Goal: Task Accomplishment & Management: Complete application form

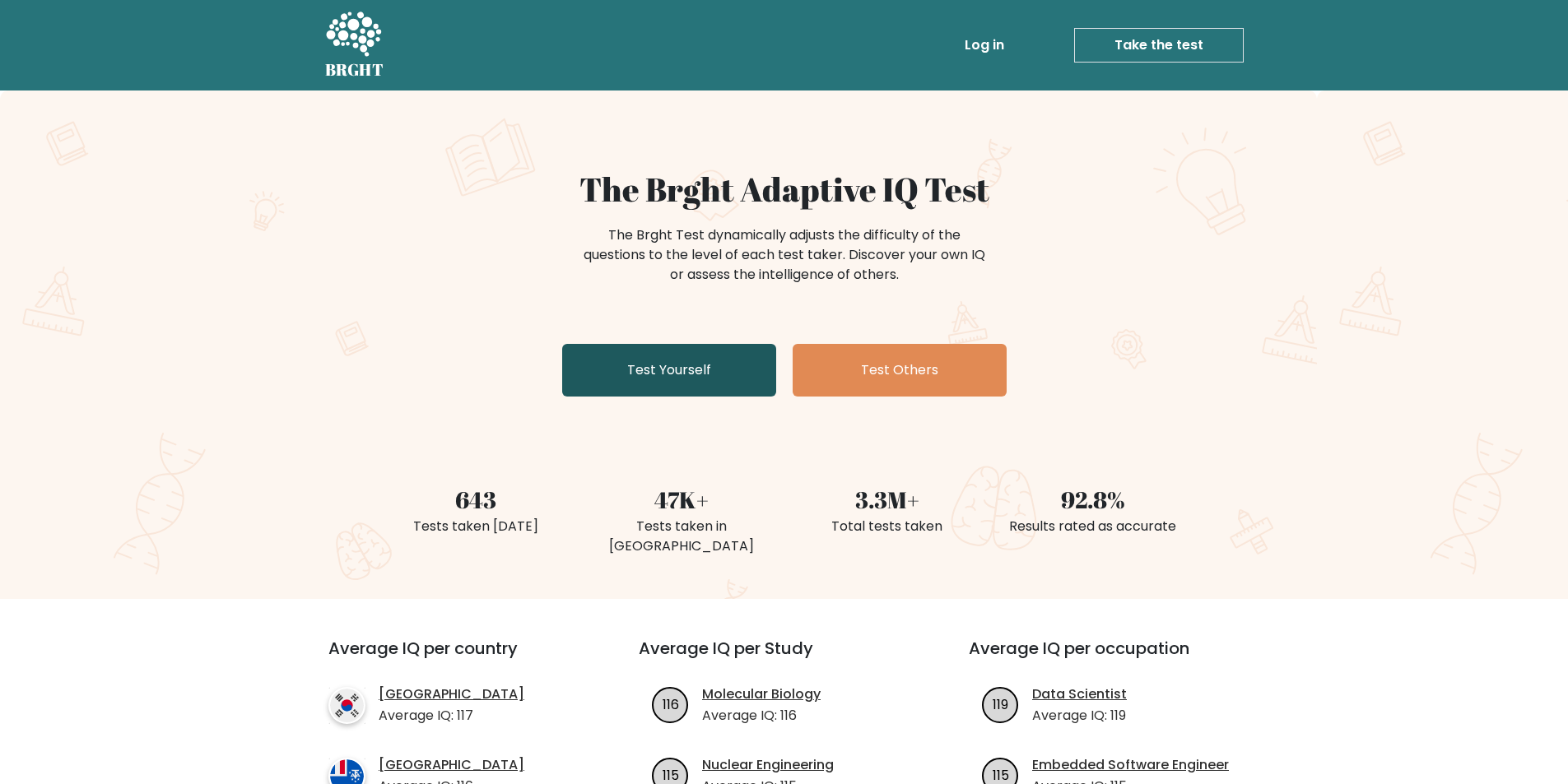
click at [708, 368] on link "Test Yourself" at bounding box center [669, 371] width 214 height 53
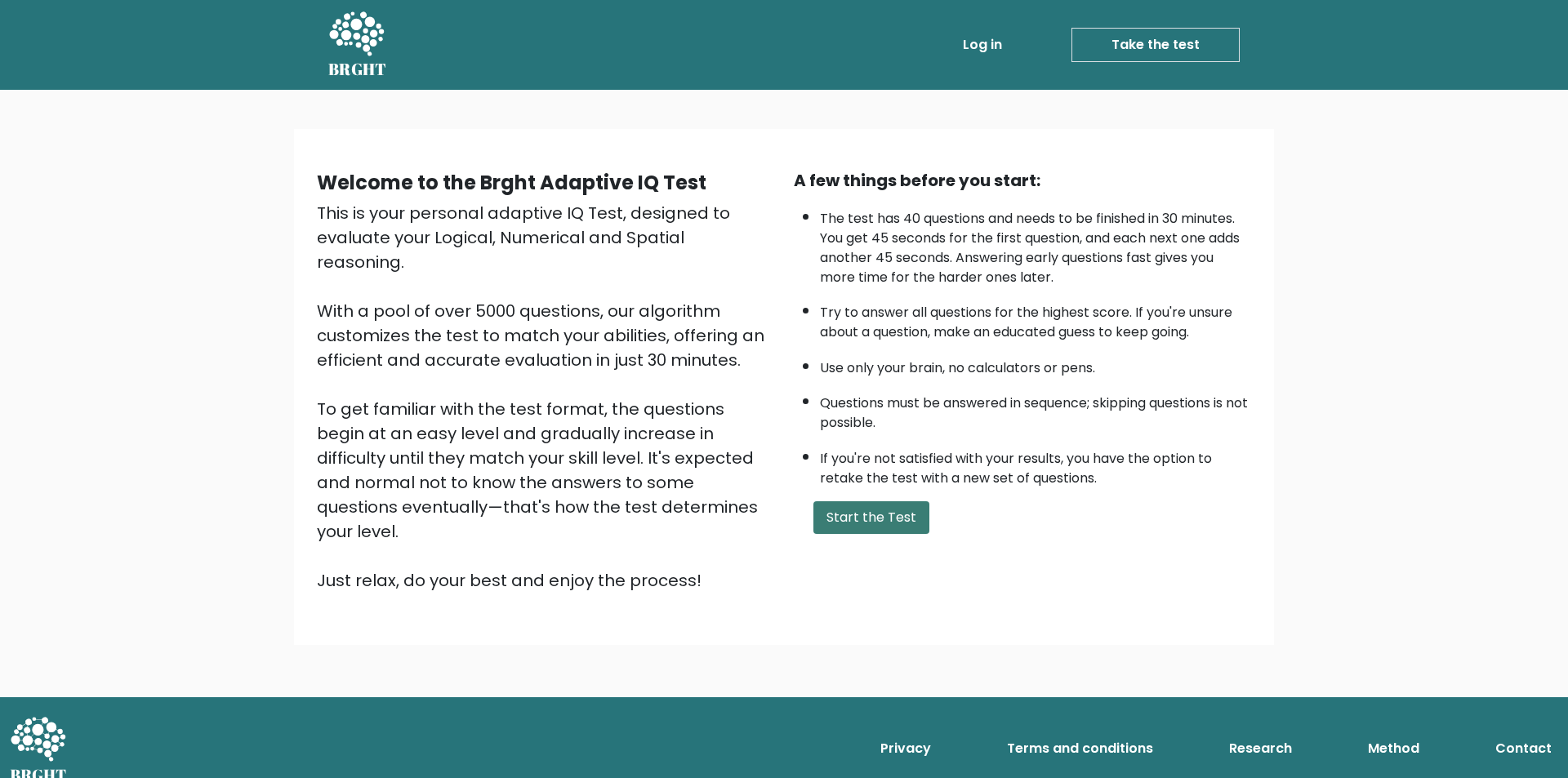
click at [866, 517] on button "Start the Test" at bounding box center [871, 518] width 116 height 33
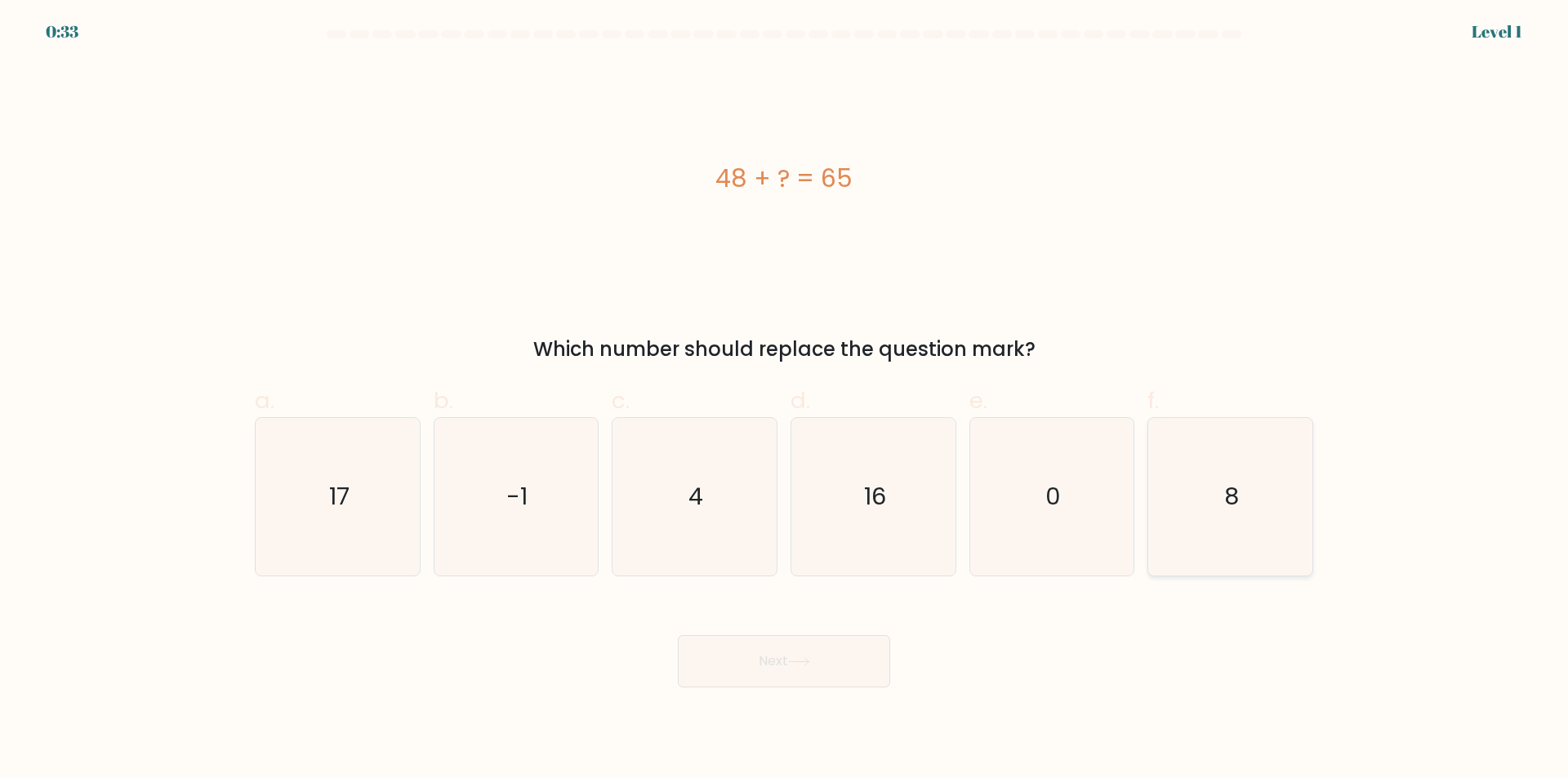
click at [1224, 477] on icon "8" at bounding box center [1229, 496] width 157 height 157
click at [784, 401] on input "f. 8" at bounding box center [784, 395] width 1 height 11
radio input "true"
click at [777, 649] on button "Next" at bounding box center [784, 661] width 212 height 52
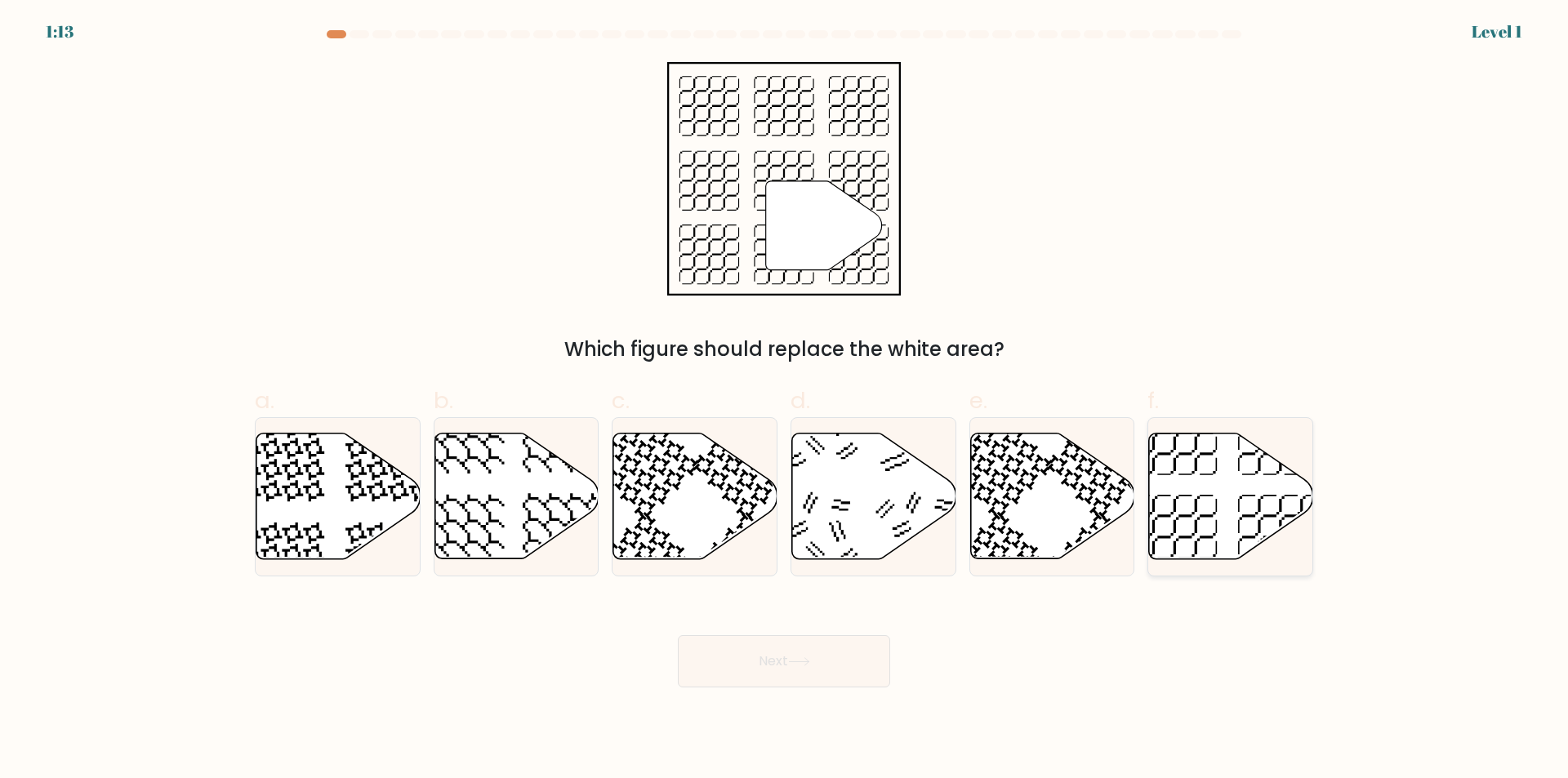
click at [1188, 475] on icon at bounding box center [1230, 496] width 164 height 125
click at [784, 401] on input "f." at bounding box center [784, 395] width 1 height 11
radio input "true"
click at [840, 663] on button "Next" at bounding box center [784, 661] width 212 height 52
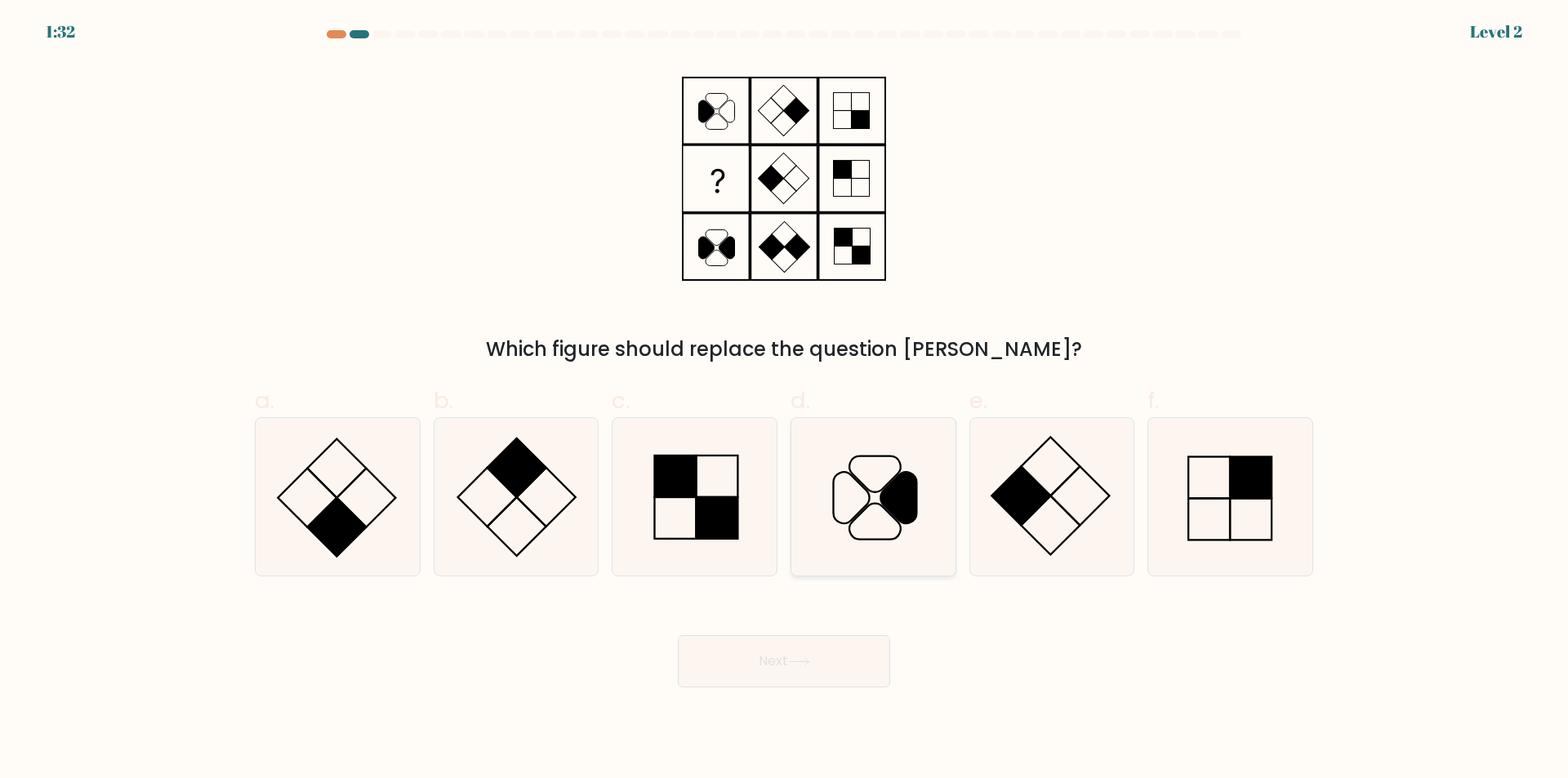
click at [862, 470] on icon at bounding box center [872, 496] width 157 height 157
click at [784, 401] on input "d." at bounding box center [784, 395] width 1 height 11
radio input "true"
click at [794, 117] on rect at bounding box center [796, 111] width 25 height 25
drag, startPoint x: 783, startPoint y: 125, endPoint x: 790, endPoint y: 117, distance: 10.6
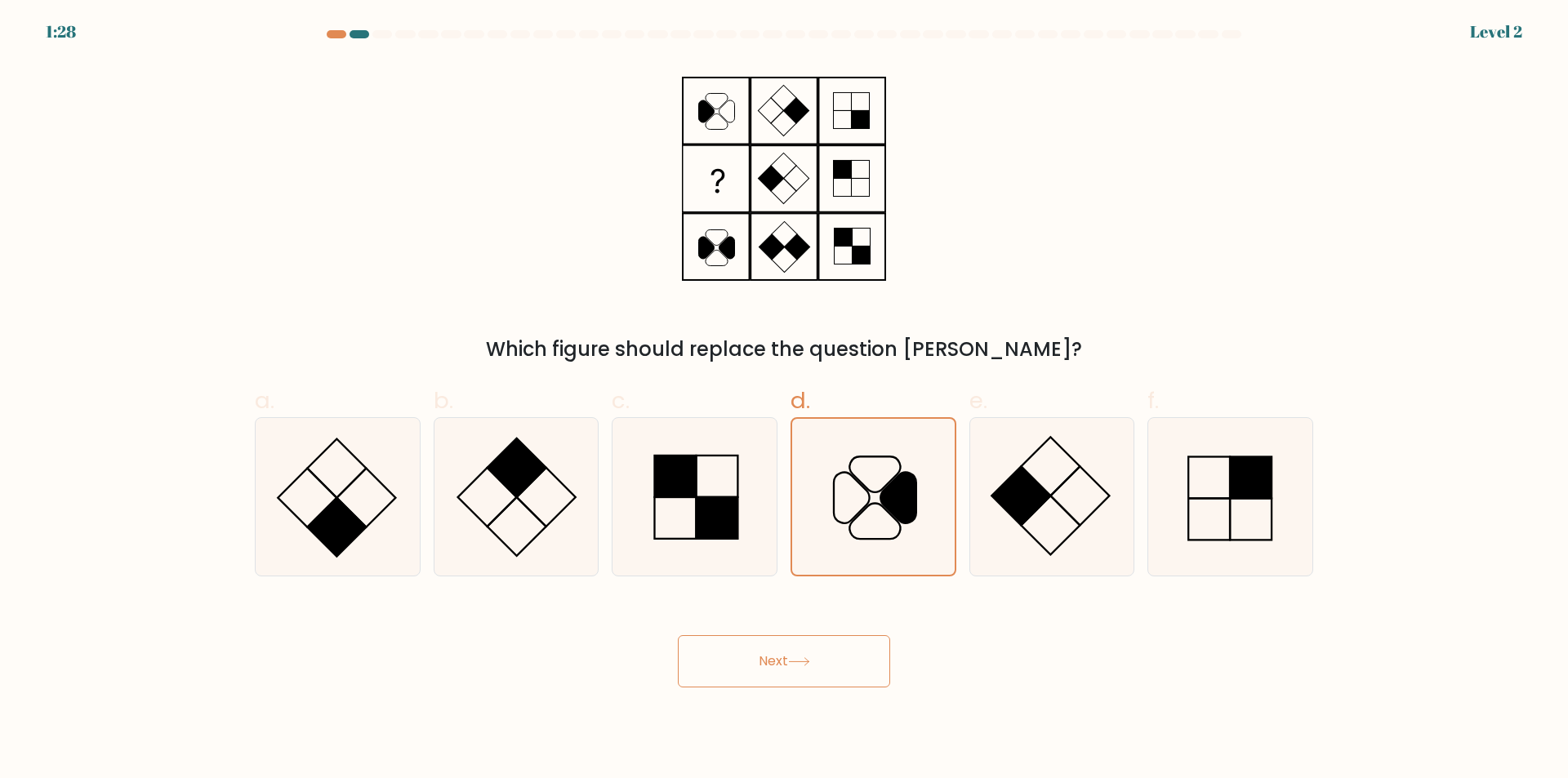
click at [790, 118] on icon at bounding box center [784, 179] width 205 height 234
drag, startPoint x: 798, startPoint y: 125, endPoint x: 809, endPoint y: 174, distance: 50.2
click at [805, 154] on icon at bounding box center [784, 179] width 205 height 234
drag, startPoint x: 813, startPoint y: 205, endPoint x: 807, endPoint y: 188, distance: 18.0
click at [810, 193] on icon at bounding box center [784, 179] width 205 height 234
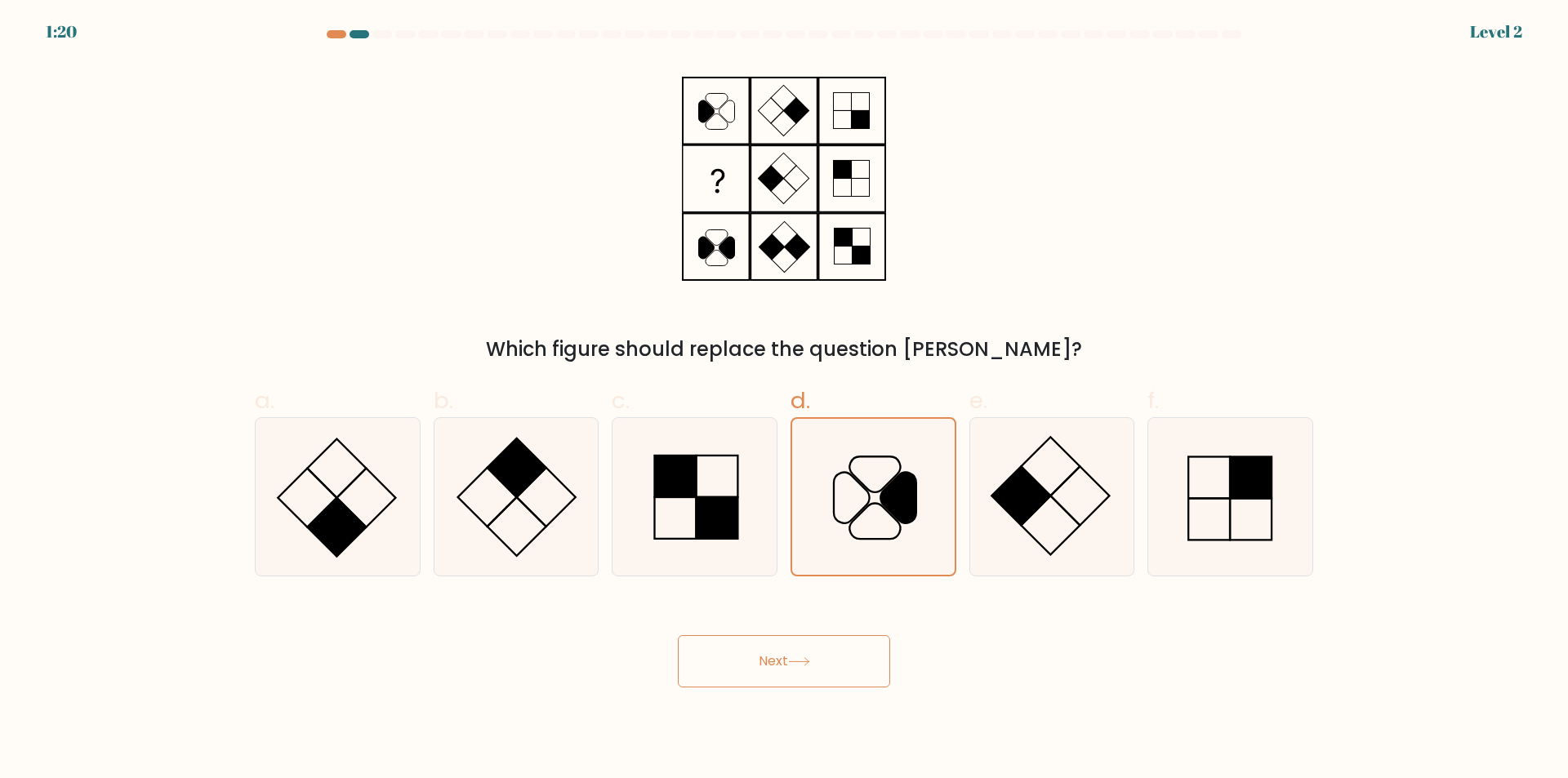
click at [864, 673] on button "Next" at bounding box center [784, 661] width 212 height 52
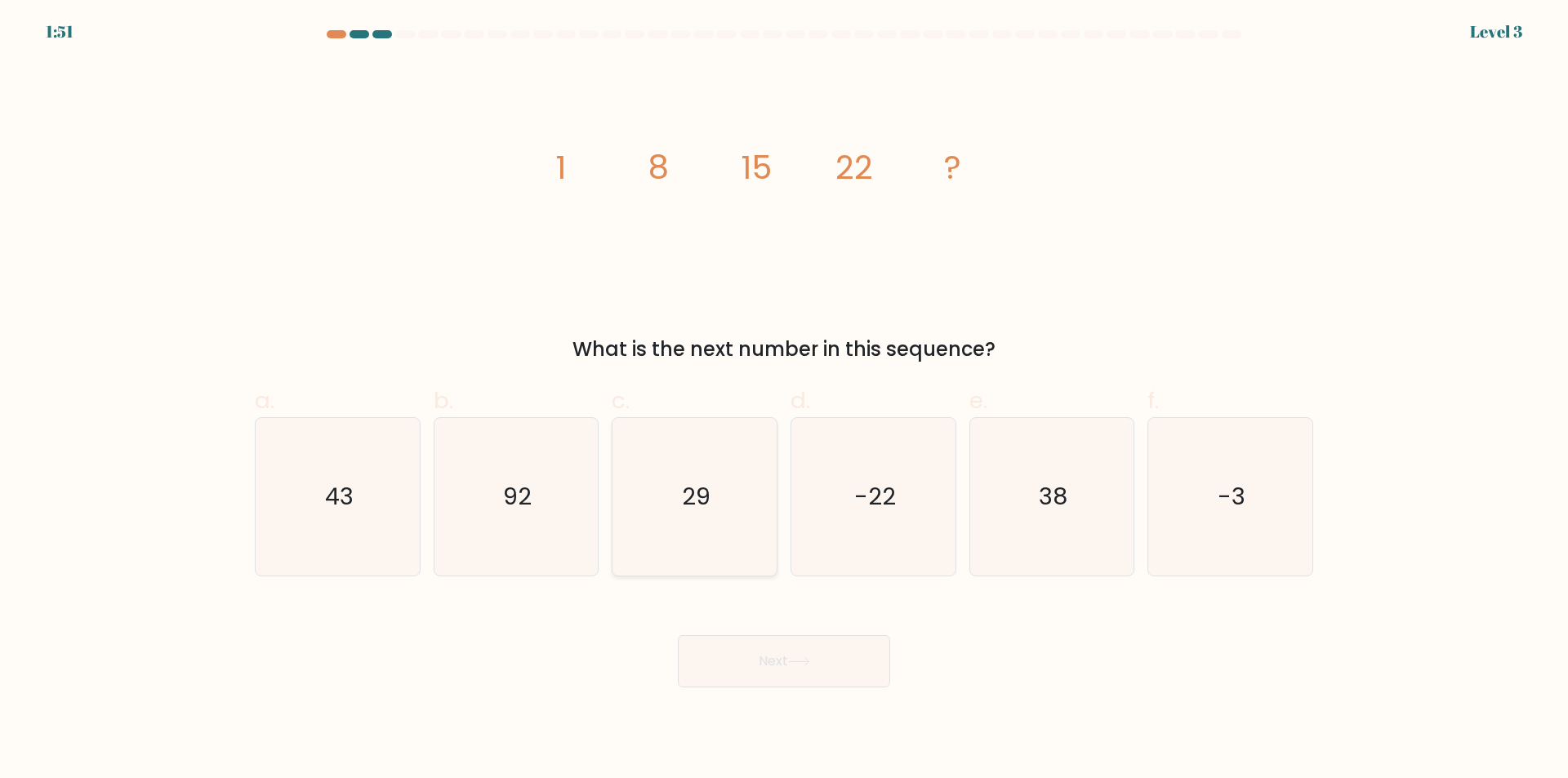
drag, startPoint x: 700, startPoint y: 462, endPoint x: 692, endPoint y: 477, distance: 17.0
click at [692, 477] on icon "29" at bounding box center [694, 496] width 157 height 157
click at [784, 401] on input "c. 29" at bounding box center [784, 395] width 1 height 11
radio input "true"
click at [766, 667] on button "Next" at bounding box center [784, 661] width 212 height 52
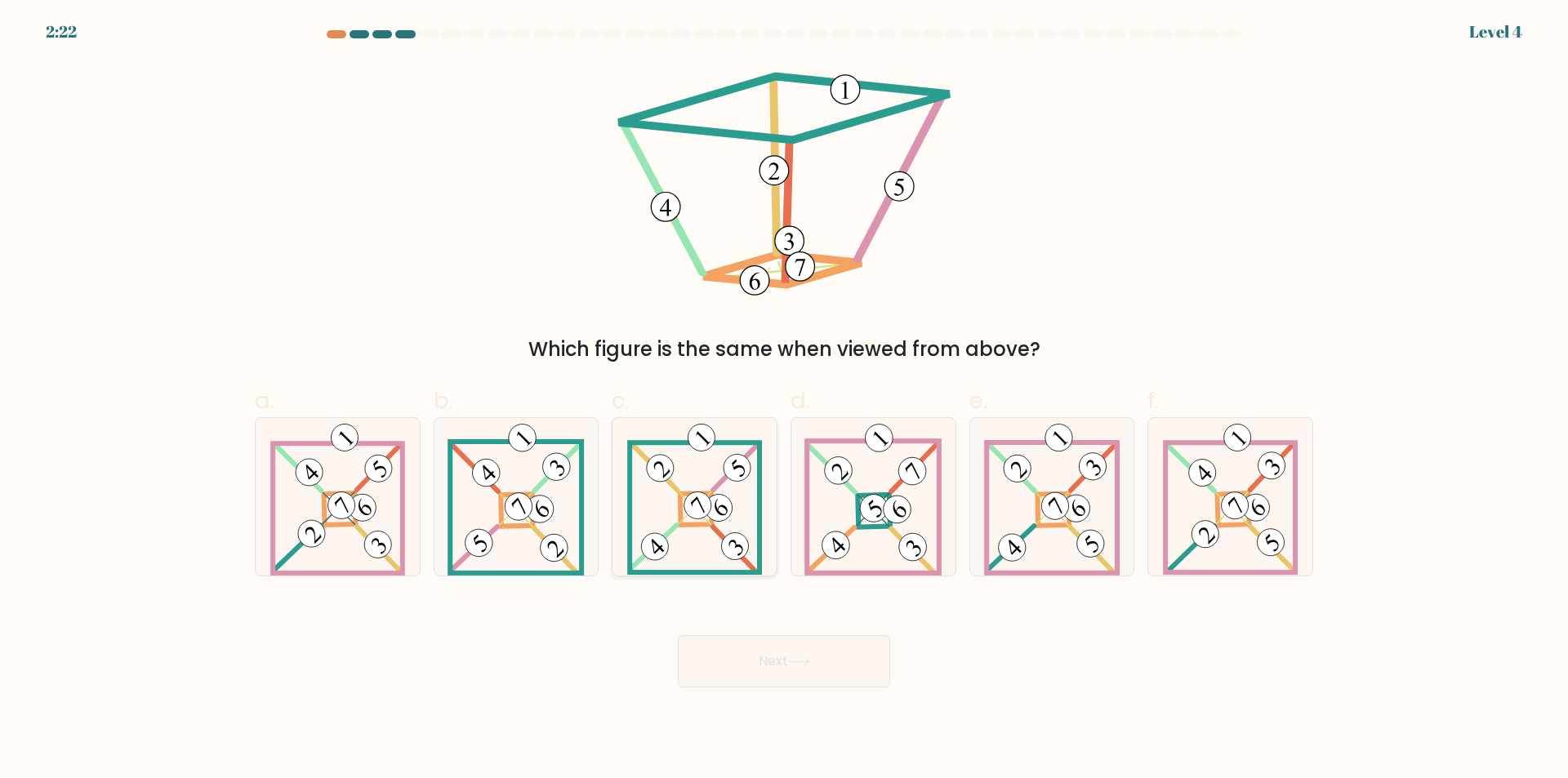
click at [687, 546] on icon at bounding box center [695, 496] width 135 height 157
click at [784, 401] on input "c." at bounding box center [784, 395] width 1 height 11
radio input "true"
click at [816, 667] on button "Next" at bounding box center [784, 661] width 212 height 52
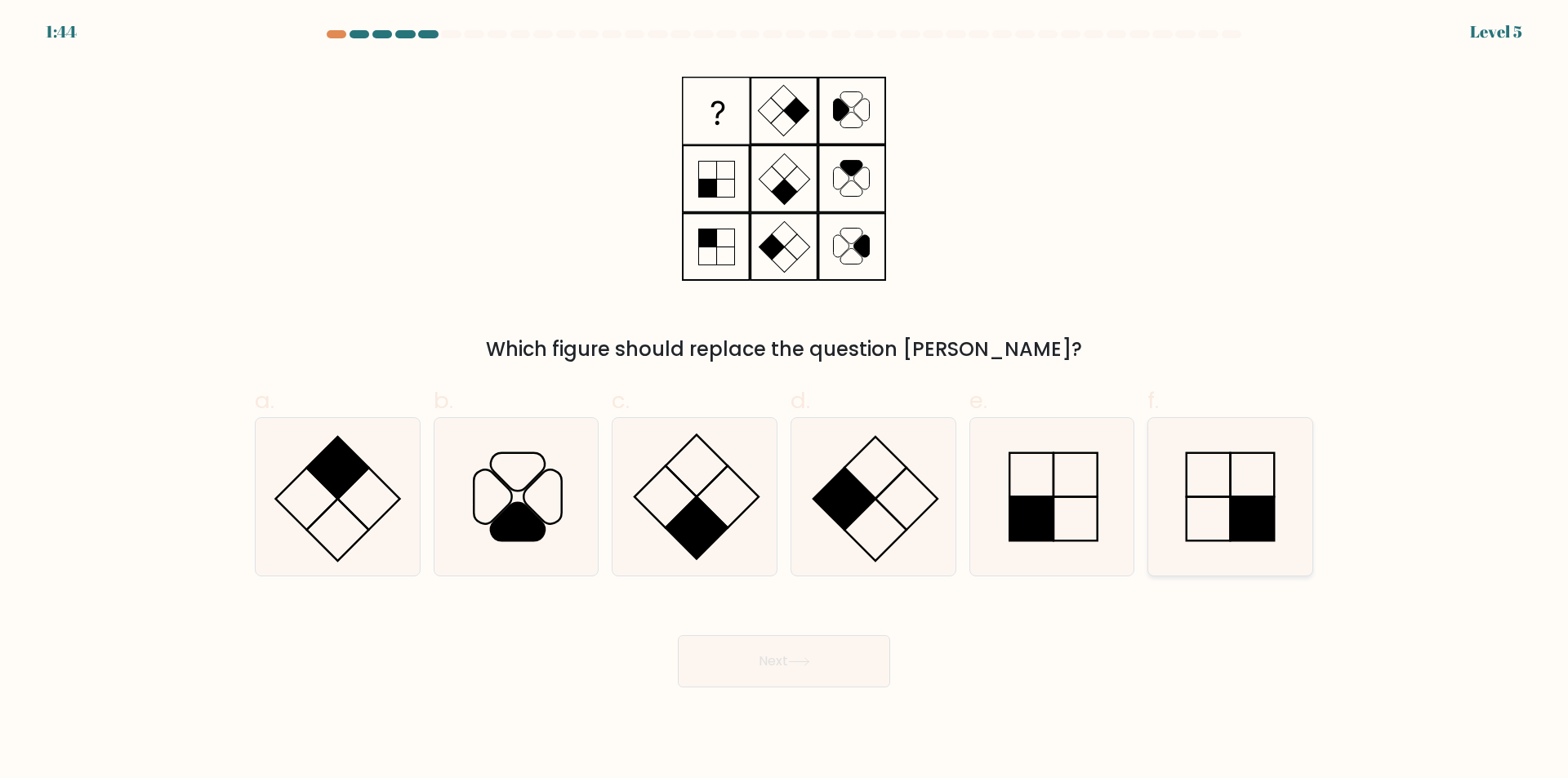
click at [1308, 539] on icon at bounding box center [1229, 496] width 157 height 157
click at [784, 401] on input "f." at bounding box center [784, 395] width 1 height 11
radio input "true"
click at [1268, 345] on div "Which figure should replace the question mark?" at bounding box center [784, 349] width 1038 height 29
drag, startPoint x: 1229, startPoint y: 508, endPoint x: 800, endPoint y: 667, distance: 457.5
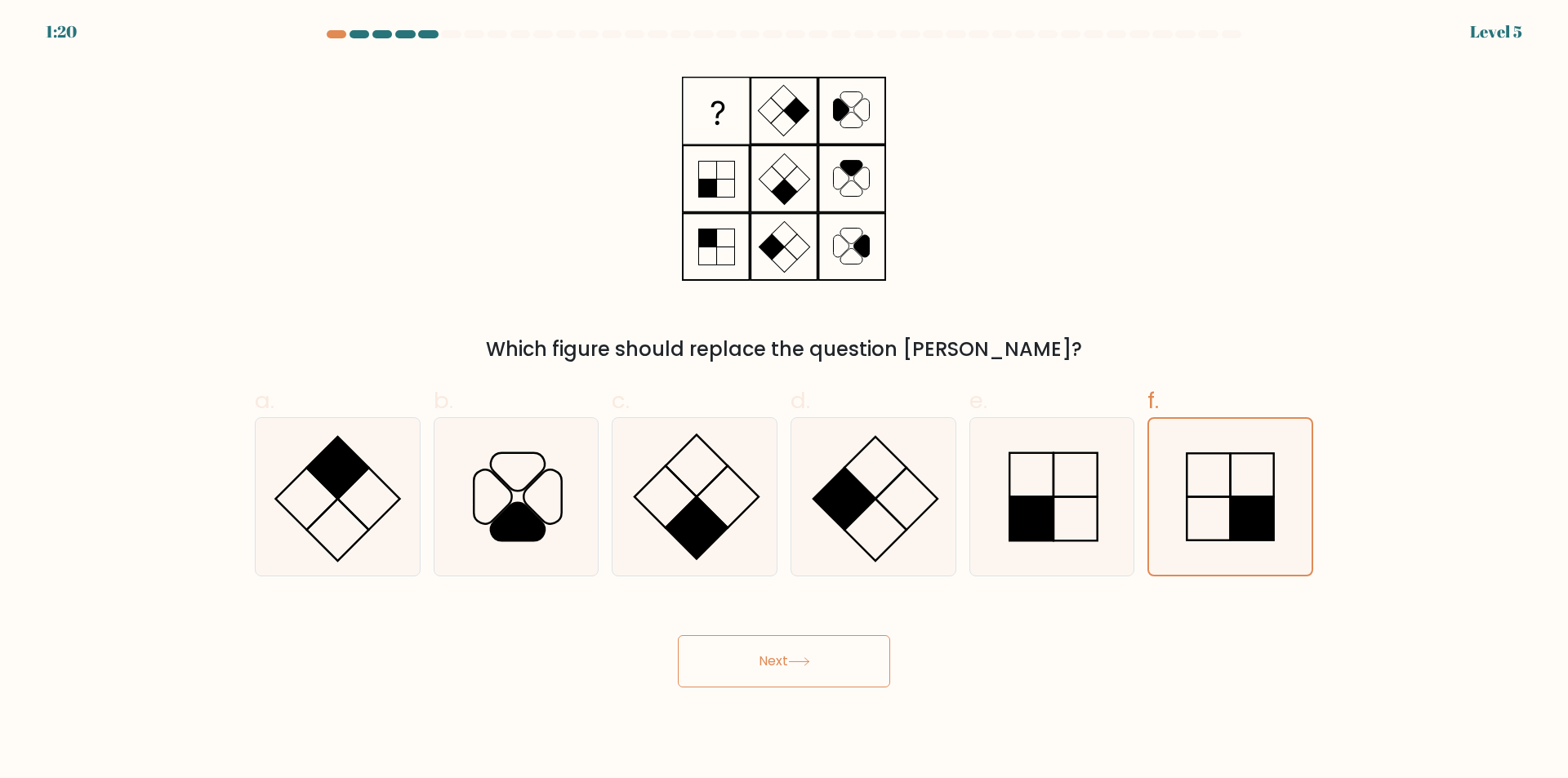
click at [800, 667] on form at bounding box center [784, 358] width 1568 height 657
click at [800, 667] on button "Next" at bounding box center [784, 661] width 212 height 52
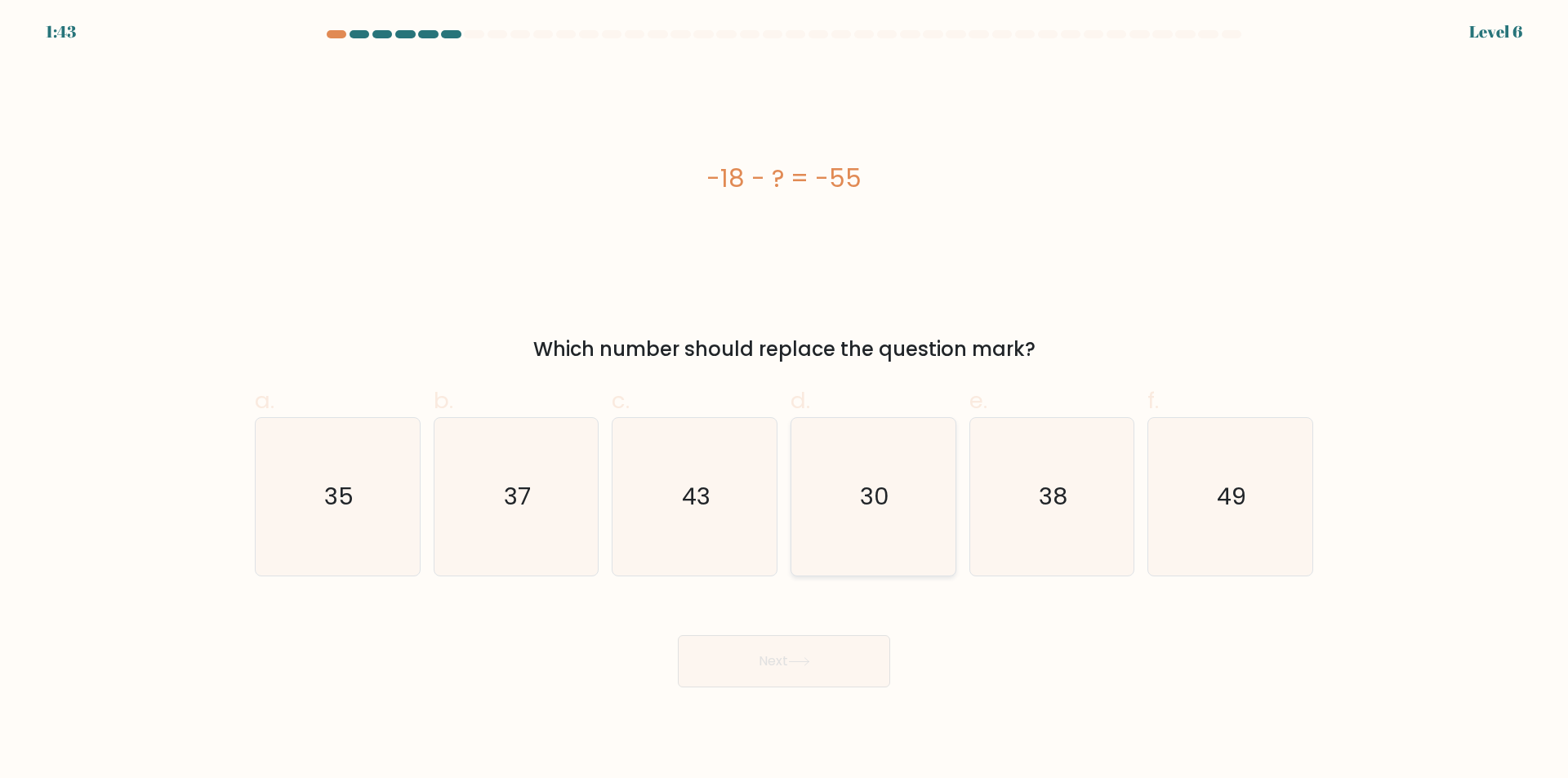
click at [869, 517] on icon "30" at bounding box center [872, 496] width 157 height 157
click at [784, 401] on input "d. 30" at bounding box center [784, 395] width 1 height 11
radio input "true"
click at [839, 545] on icon "30" at bounding box center [873, 497] width 156 height 156
click at [784, 401] on input "d. 30" at bounding box center [784, 395] width 1 height 11
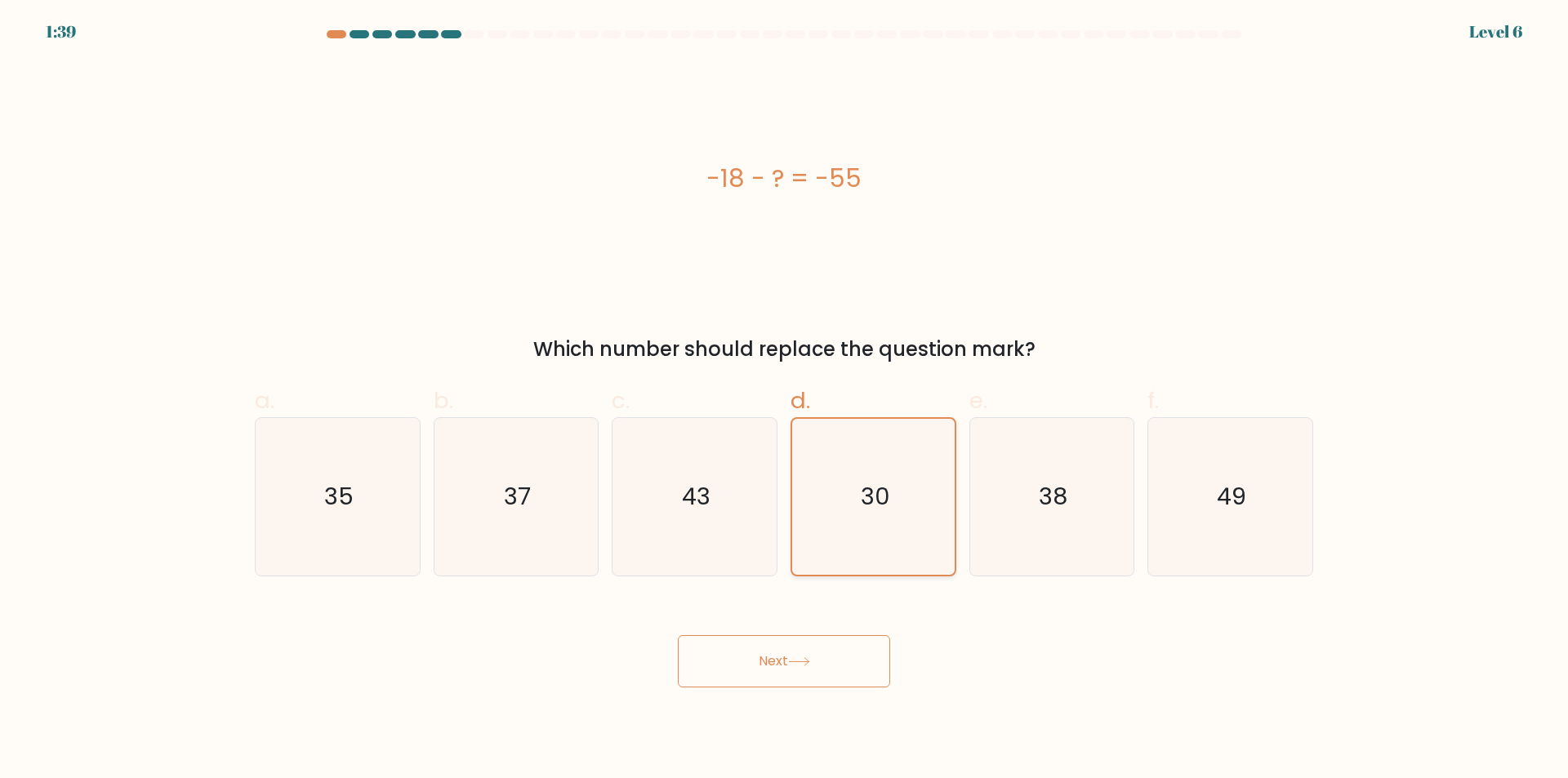
click at [839, 545] on icon "30" at bounding box center [873, 497] width 156 height 156
click at [784, 401] on input "d. 30" at bounding box center [784, 395] width 1 height 11
